Goal: Information Seeking & Learning: Learn about a topic

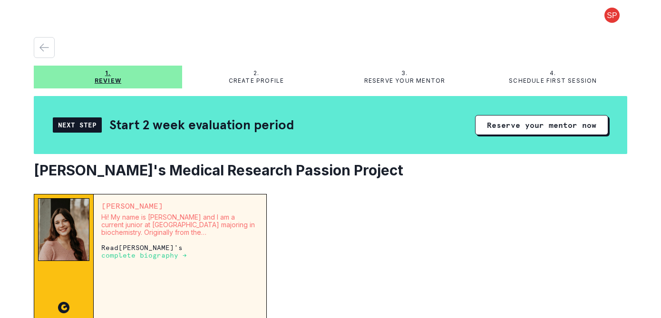
scroll to position [70, 0]
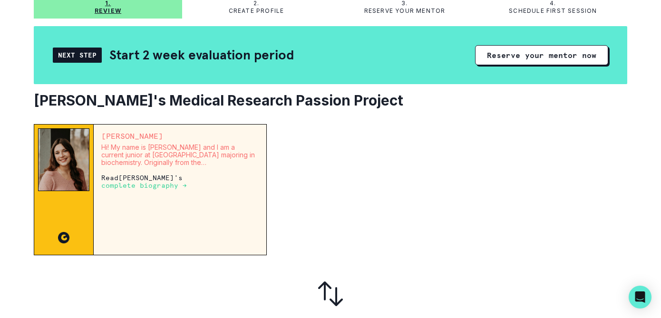
click at [146, 186] on p "complete biography →" at bounding box center [144, 186] width 86 height 8
